Goal: Transaction & Acquisition: Purchase product/service

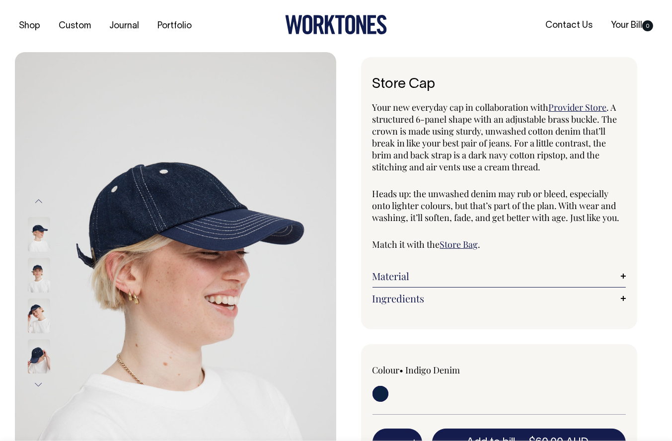
click at [41, 313] on img at bounding box center [39, 316] width 22 height 35
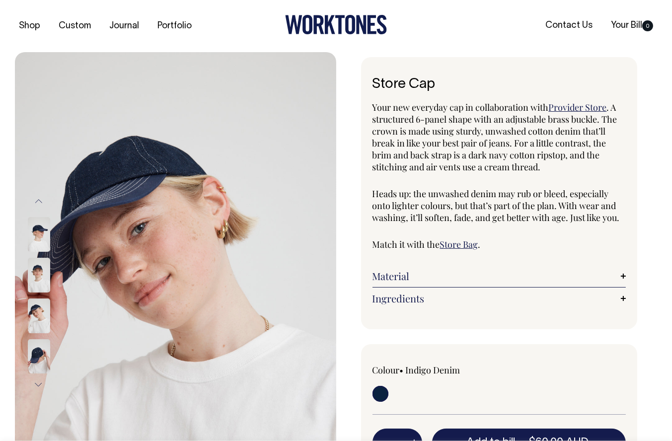
click at [44, 421] on img at bounding box center [39, 438] width 22 height 35
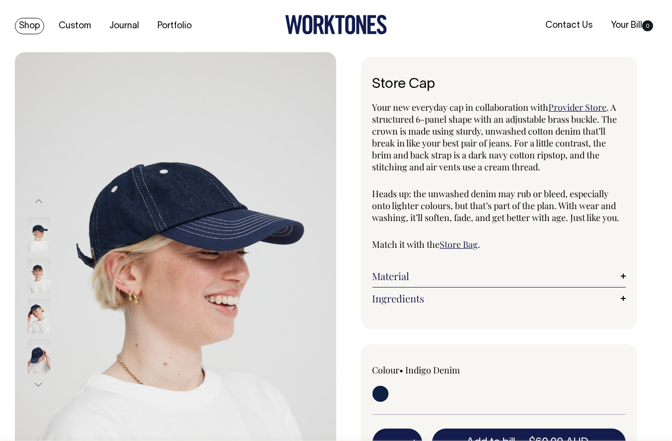
click at [32, 30] on link "Shop" at bounding box center [29, 26] width 29 height 16
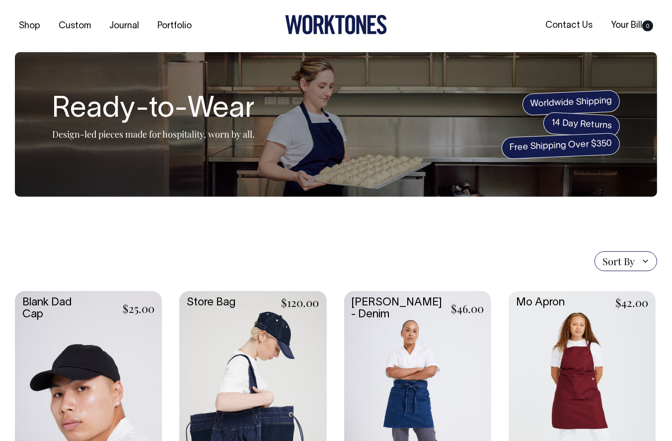
scroll to position [183, 0]
